Goal: Information Seeking & Learning: Find specific fact

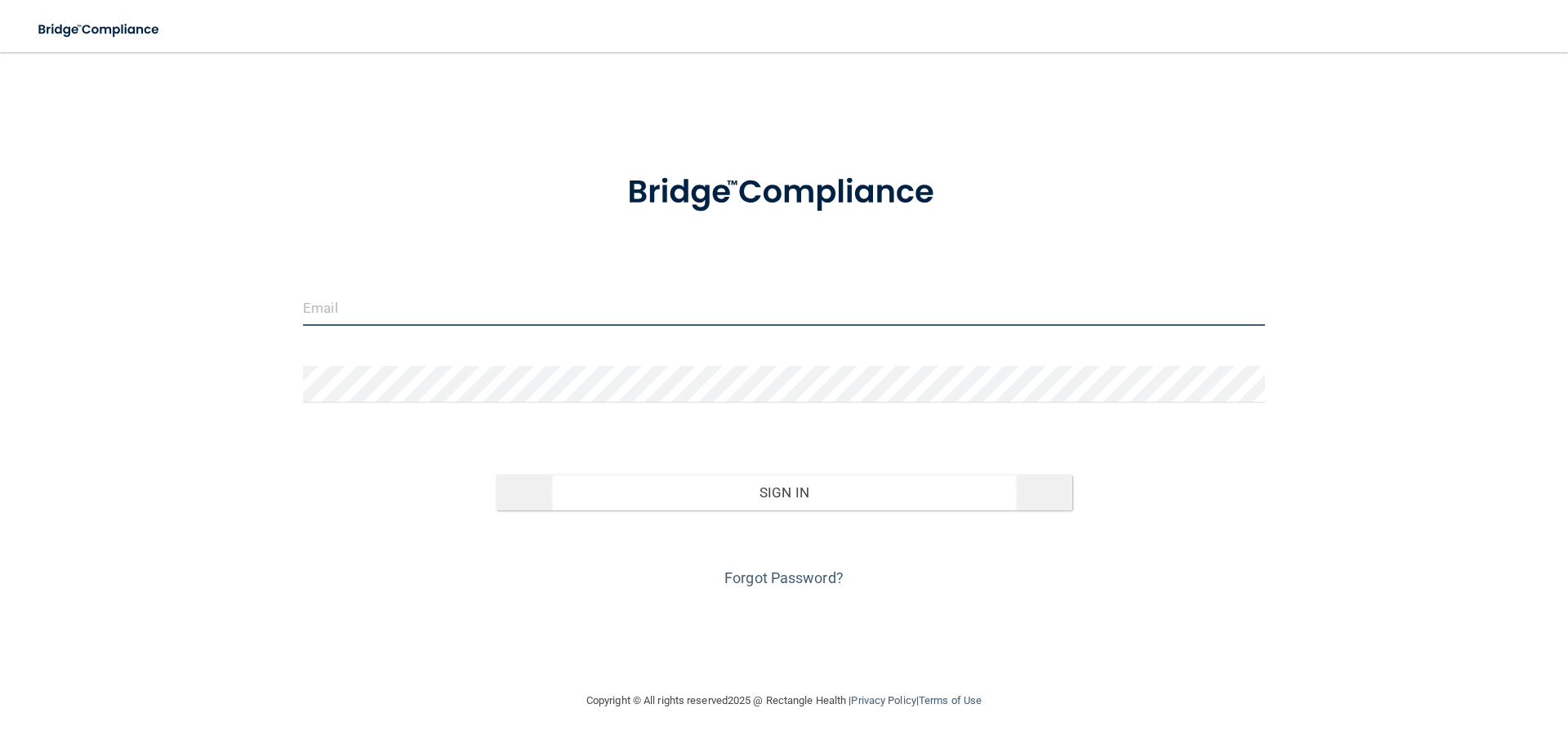
type input "[EMAIL_ADDRESS][DOMAIN_NAME]"
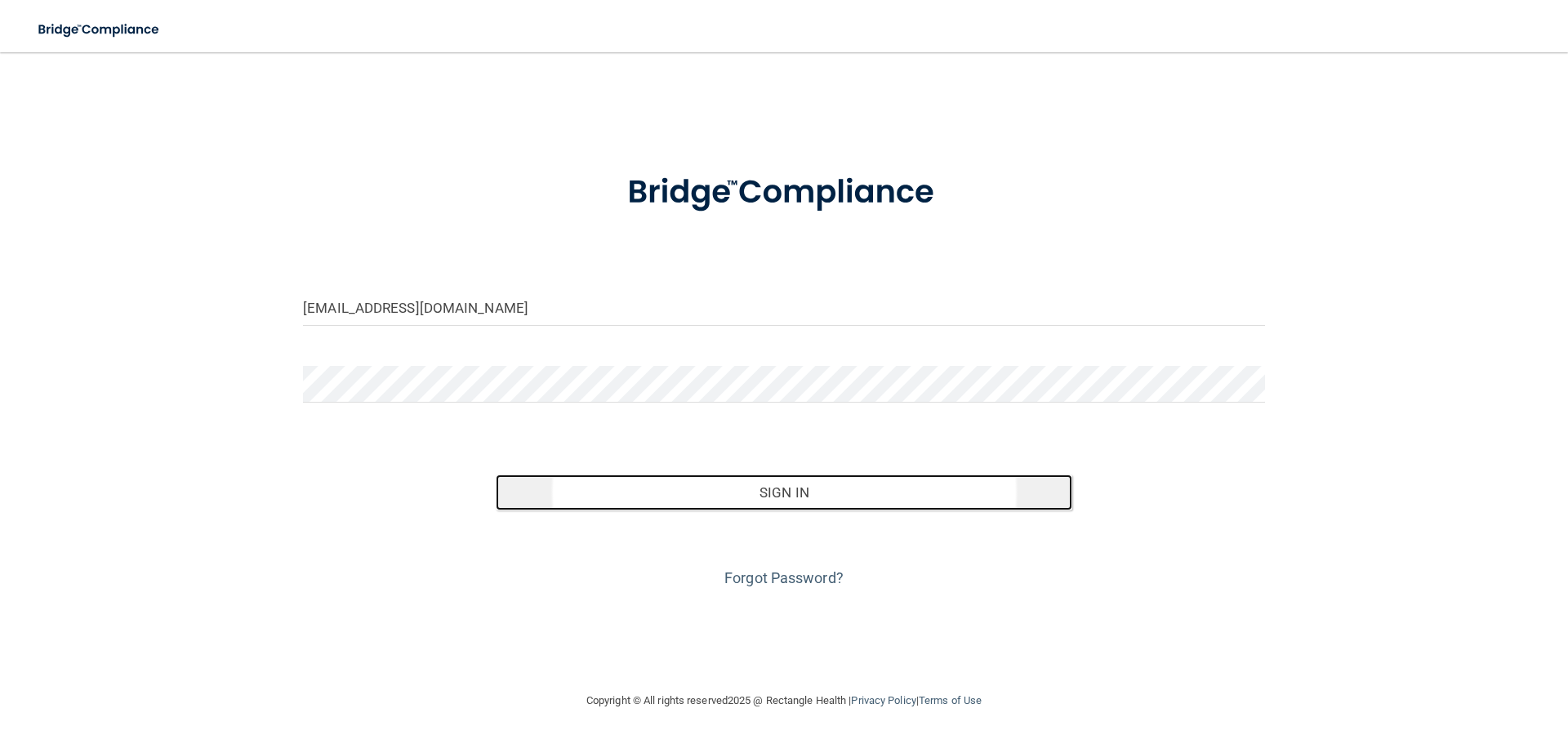
click at [786, 501] on button "Sign In" at bounding box center [784, 492] width 577 height 36
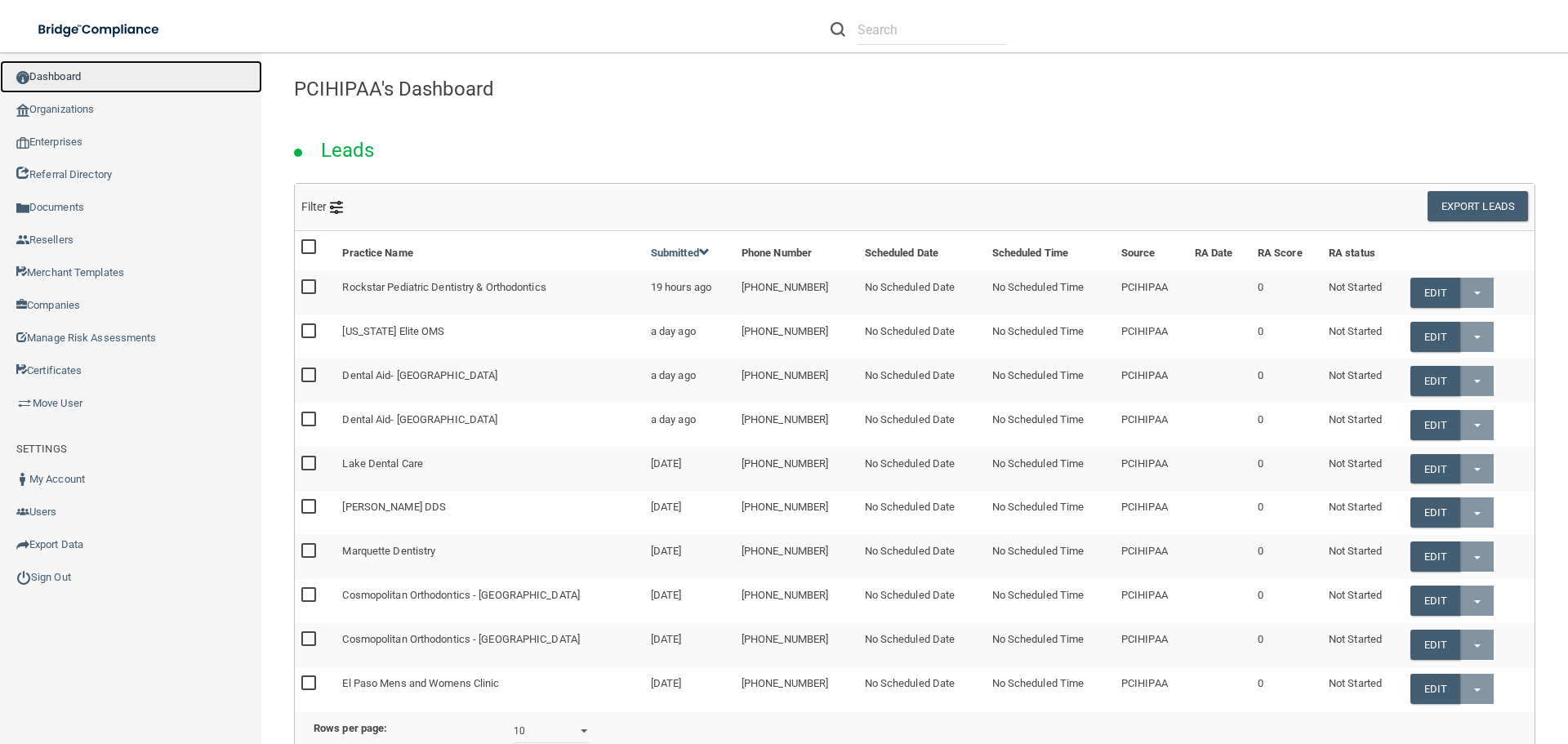
click at [54, 80] on link "Dashboard" at bounding box center [131, 77] width 262 height 33
click at [84, 108] on link "Organizations" at bounding box center [131, 109] width 262 height 33
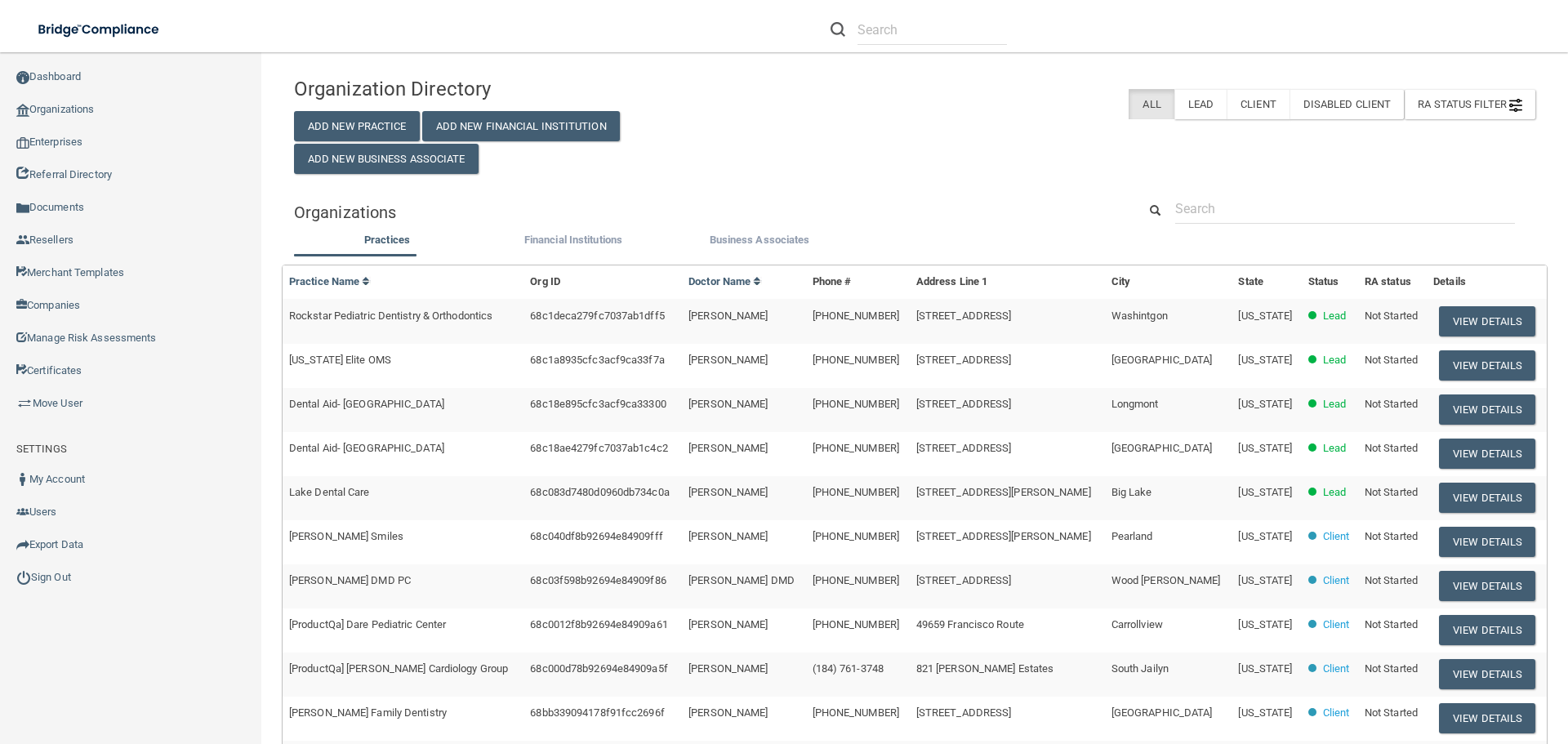
click at [1224, 188] on div "Organization Directory Add New Practice Add New Financial Institution Add New B…" at bounding box center [914, 540] width 1242 height 943
click at [1222, 203] on input "text" at bounding box center [1345, 208] width 340 height 30
click at [1474, 540] on button "View Details" at bounding box center [1487, 541] width 96 height 30
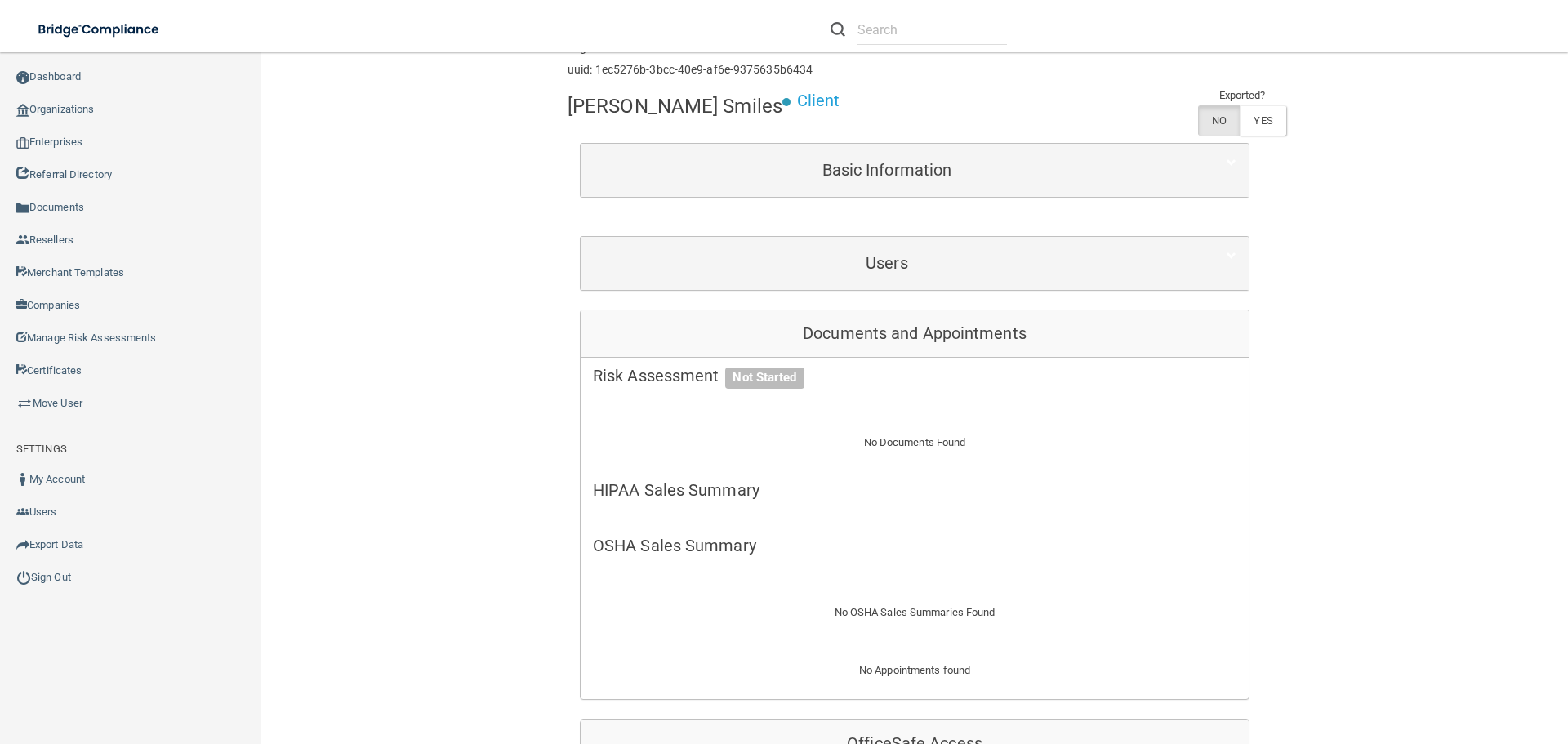
scroll to position [82, 0]
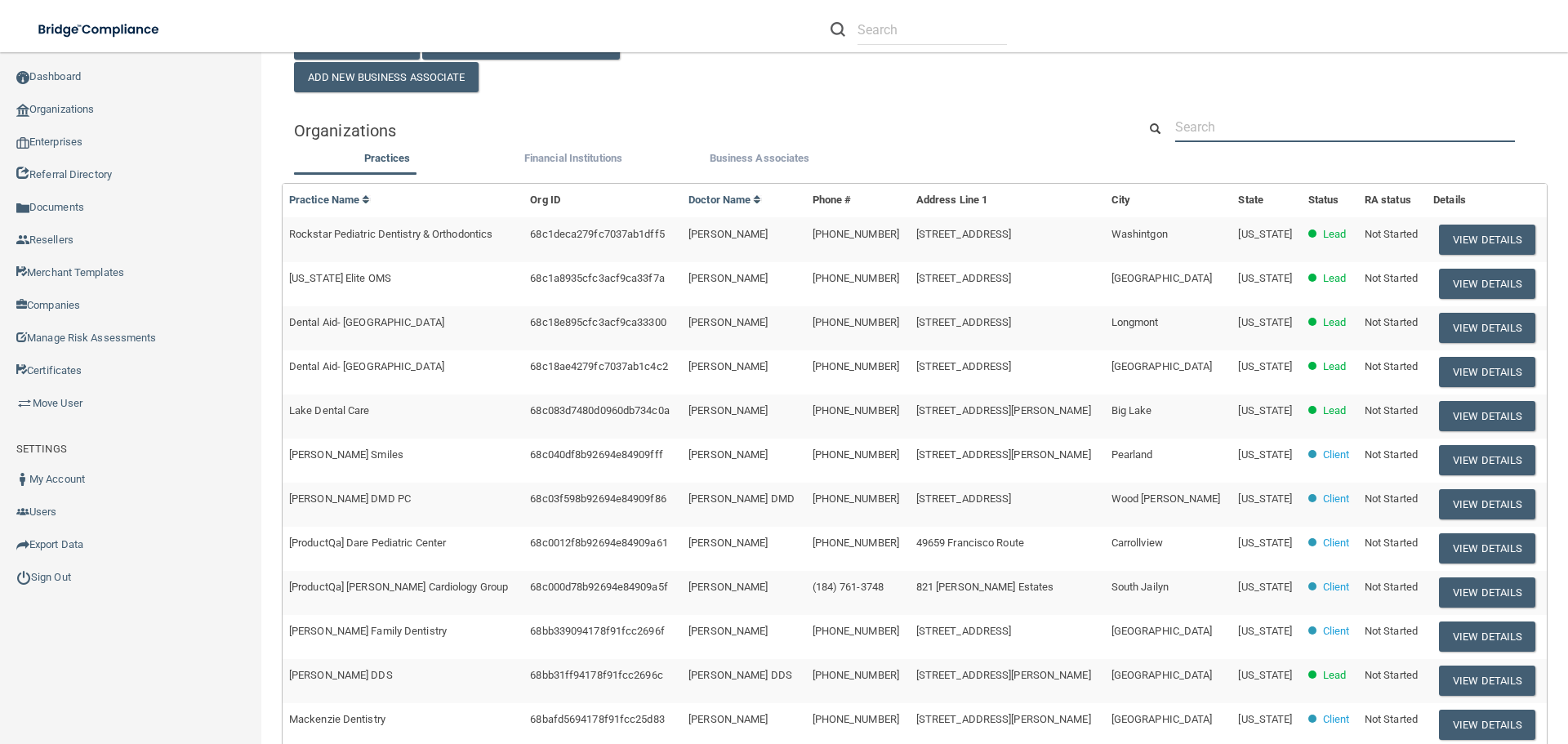
click at [1299, 123] on input "text" at bounding box center [1345, 127] width 340 height 30
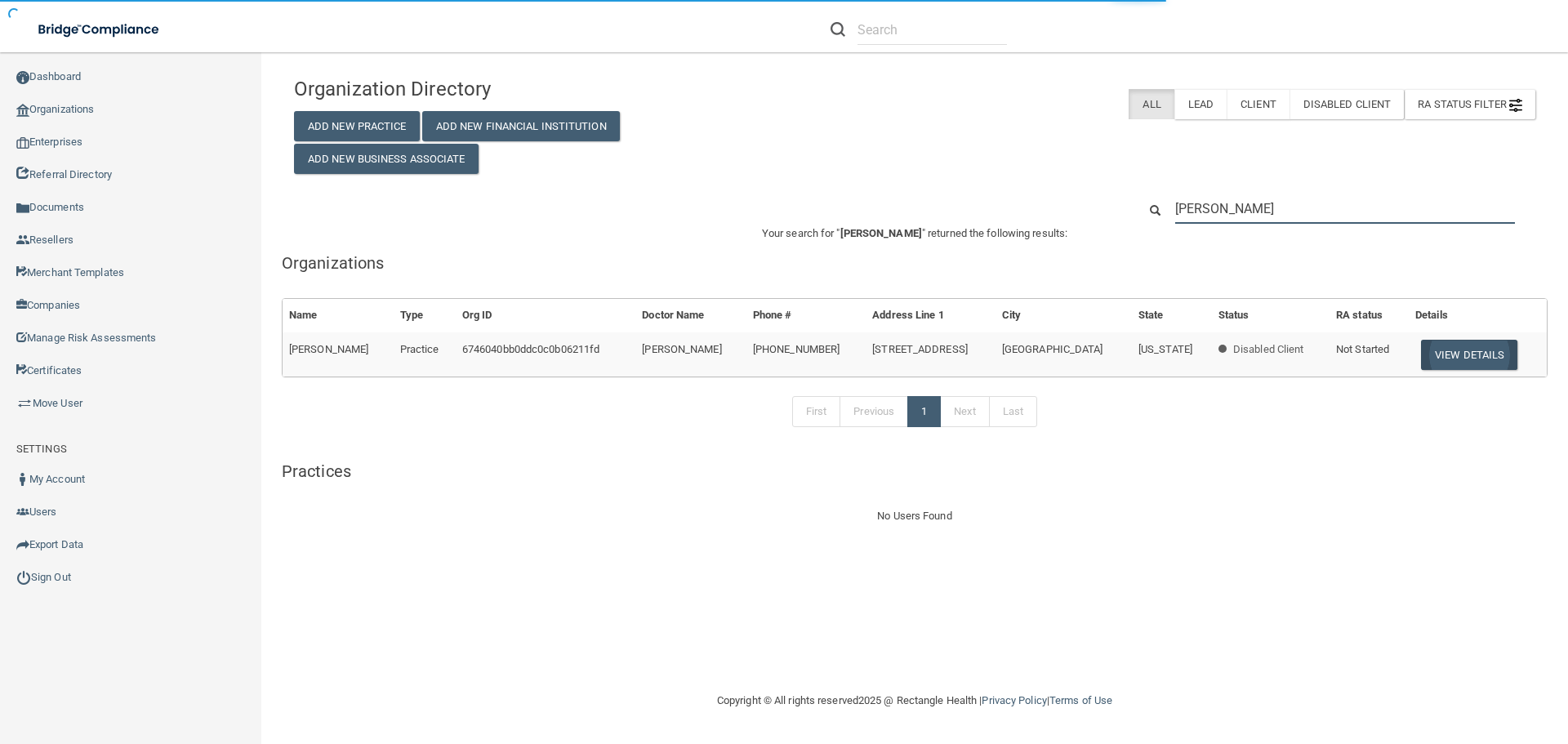
type input "[PERSON_NAME]"
click at [1439, 362] on button "View Details" at bounding box center [1469, 354] width 96 height 30
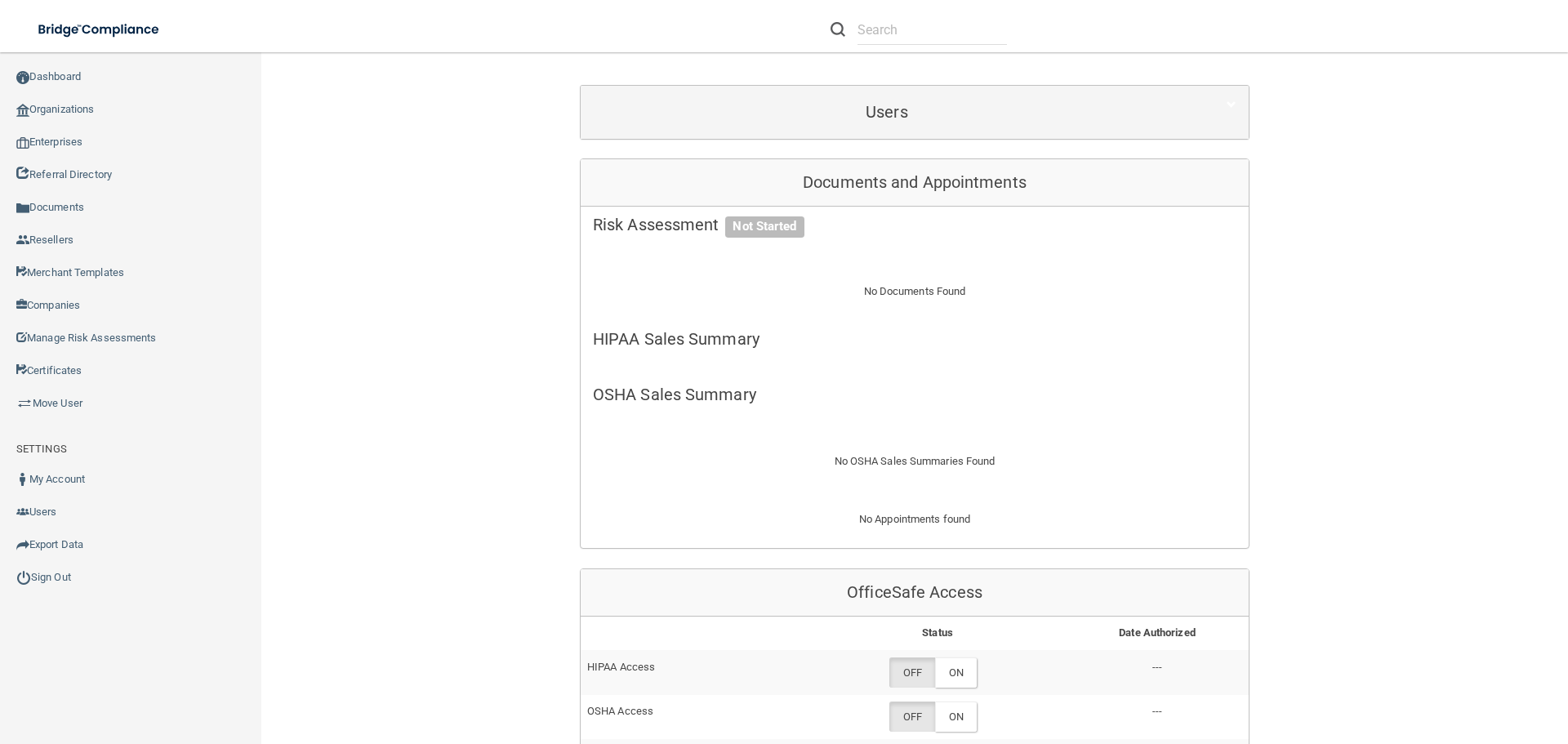
scroll to position [209, 0]
